Goal: Information Seeking & Learning: Learn about a topic

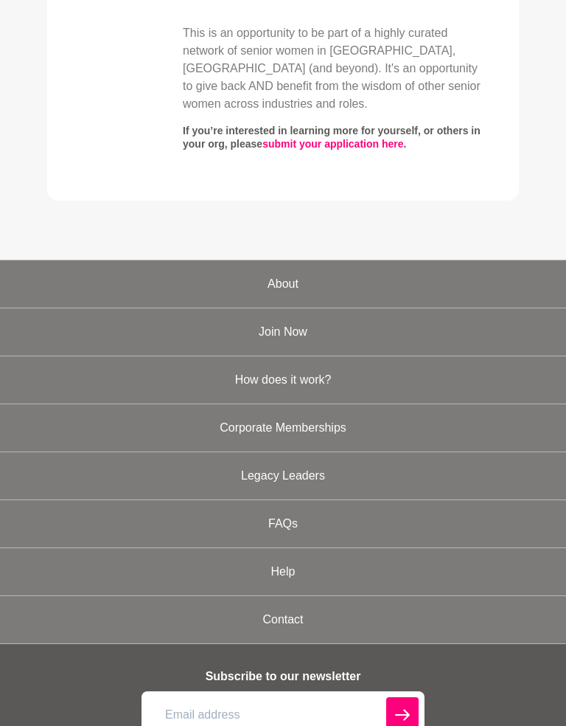
scroll to position [1364, 0]
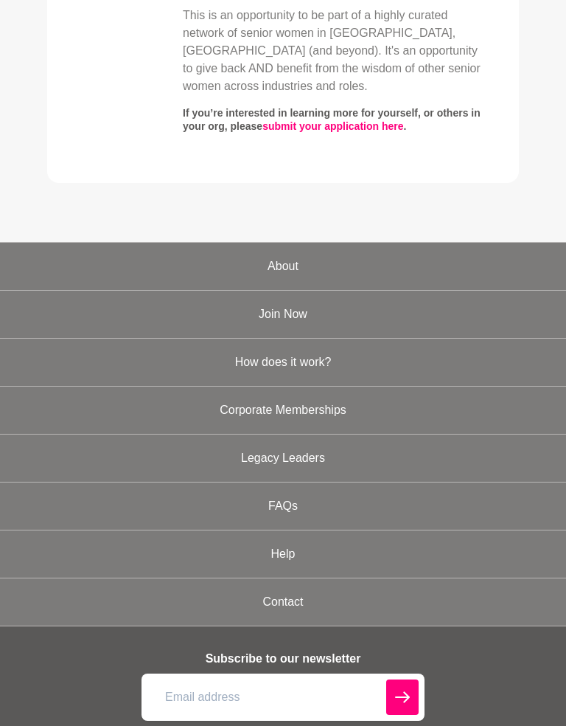
click at [159, 262] on link "About" at bounding box center [283, 266] width 566 height 47
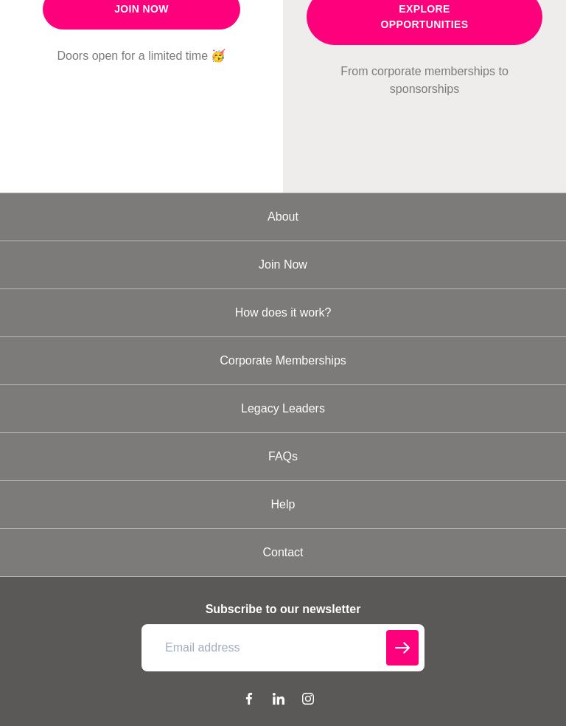
scroll to position [1569, 0]
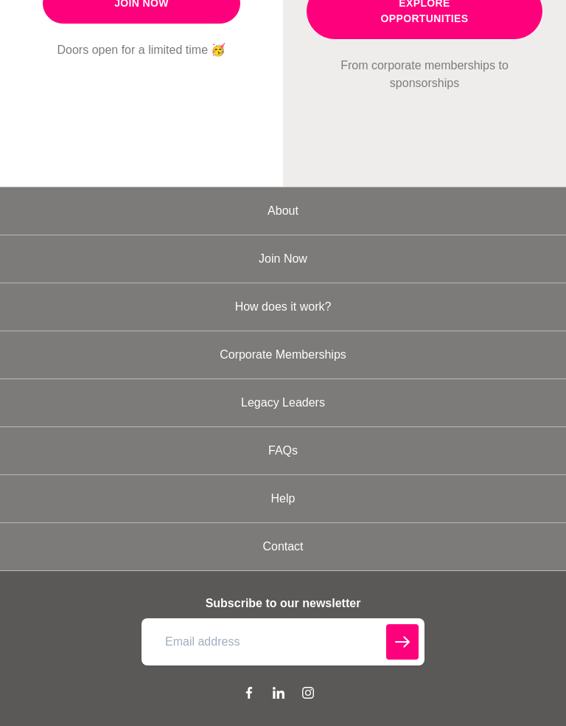
click at [151, 284] on link "How does it work?" at bounding box center [283, 306] width 566 height 47
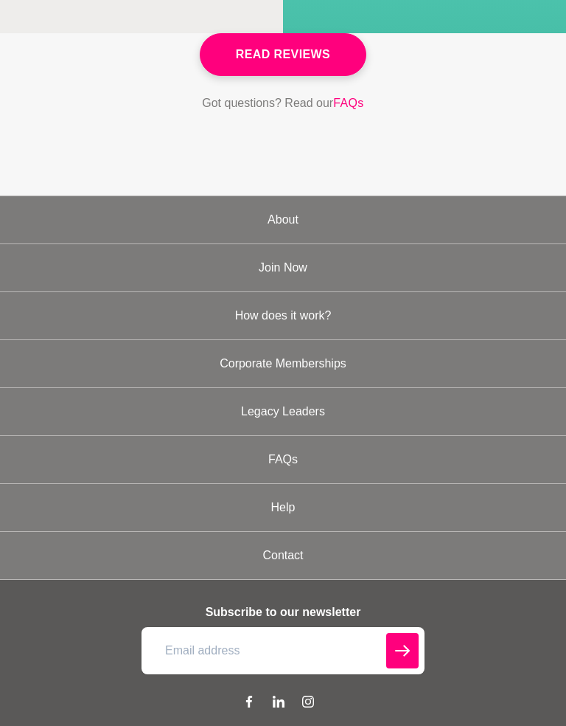
scroll to position [5058, 0]
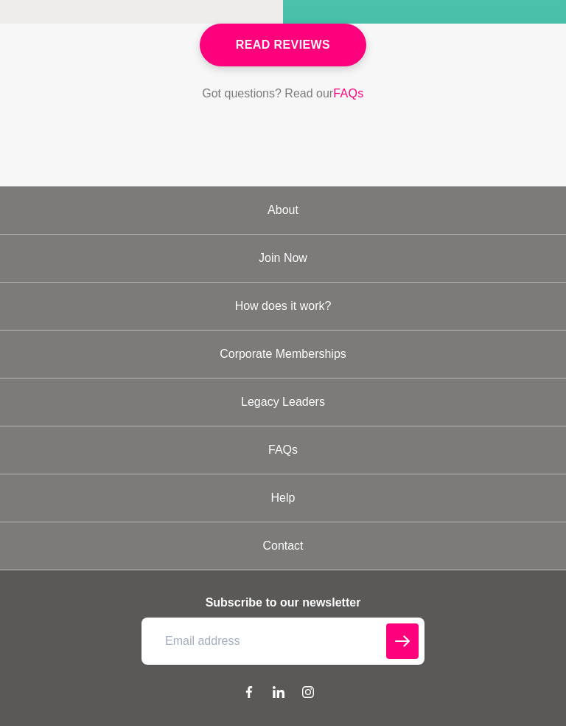
click at [248, 378] on link "Legacy Leaders" at bounding box center [283, 401] width 566 height 47
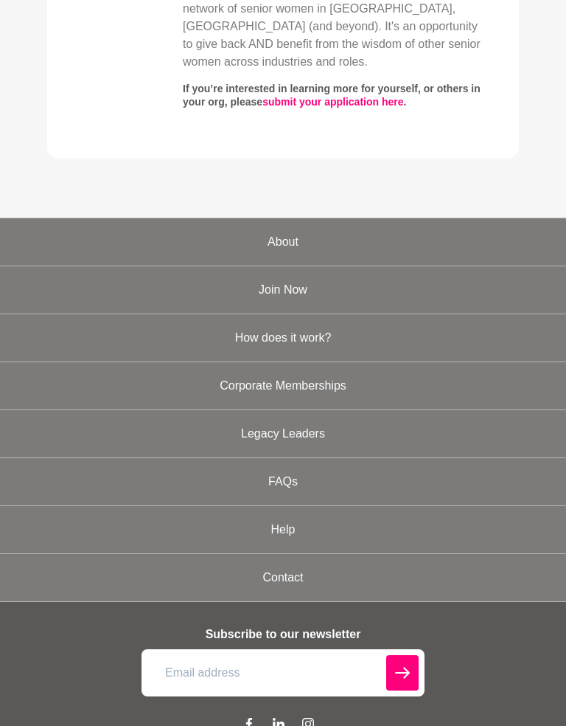
scroll to position [1484, 0]
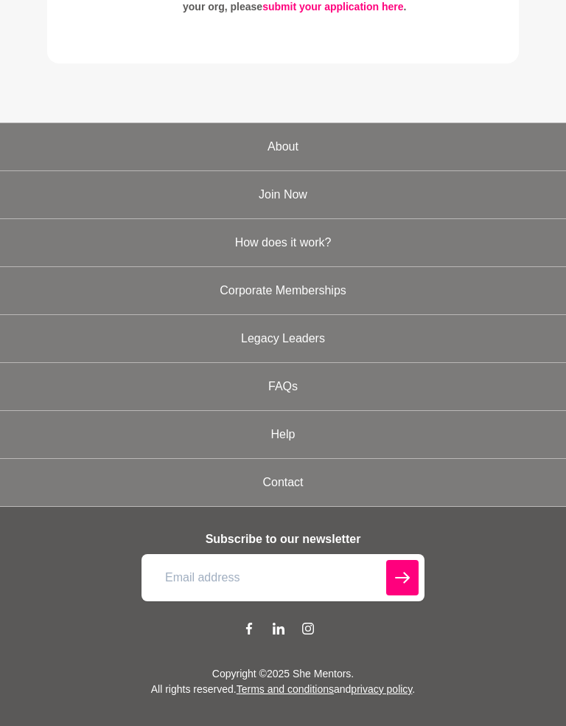
click at [271, 385] on link "FAQs" at bounding box center [283, 386] width 566 height 47
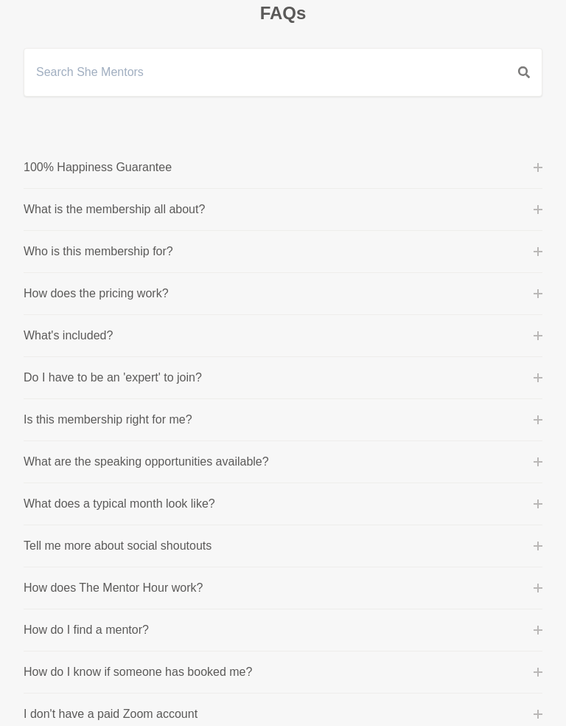
scroll to position [101, 0]
click at [535, 217] on button "What is the membership all about?" at bounding box center [283, 210] width 519 height 18
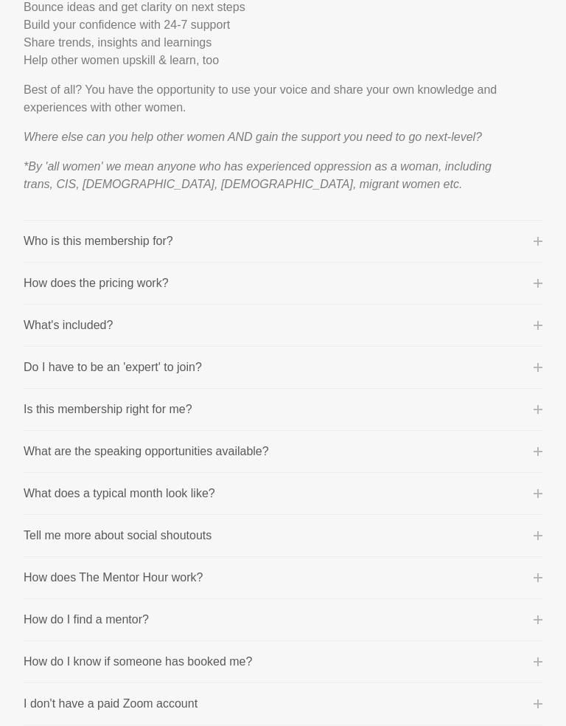
scroll to position [638, 0]
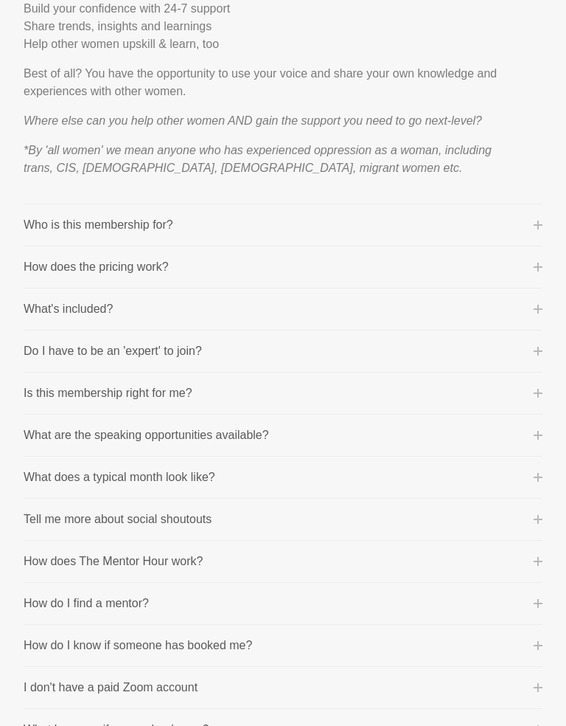
click at [540, 265] on icon at bounding box center [538, 267] width 9 height 9
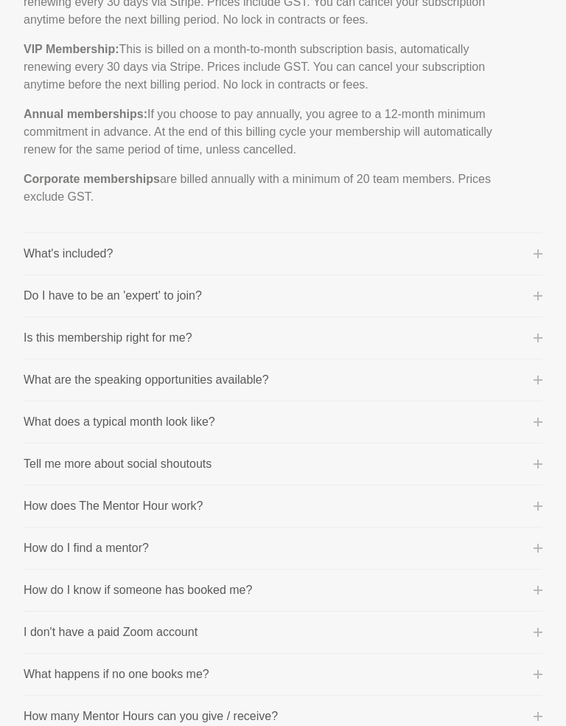
scroll to position [440, 0]
click at [531, 257] on button "What's included?" at bounding box center [283, 253] width 519 height 18
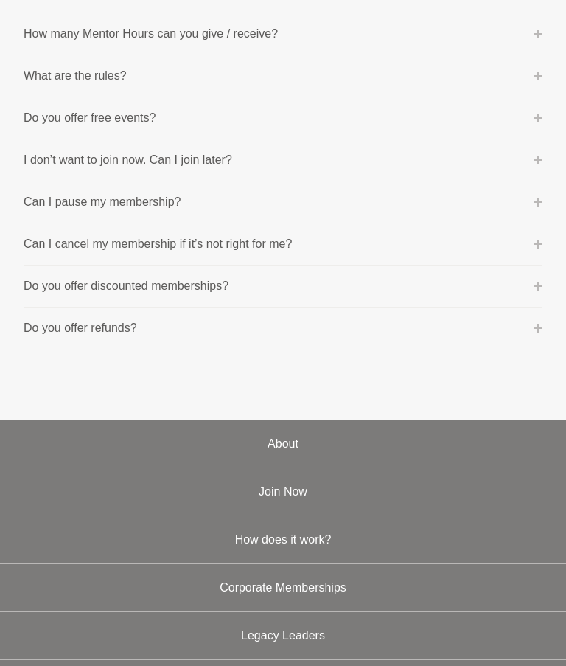
scroll to position [1185, 0]
